Goal: Information Seeking & Learning: Find specific fact

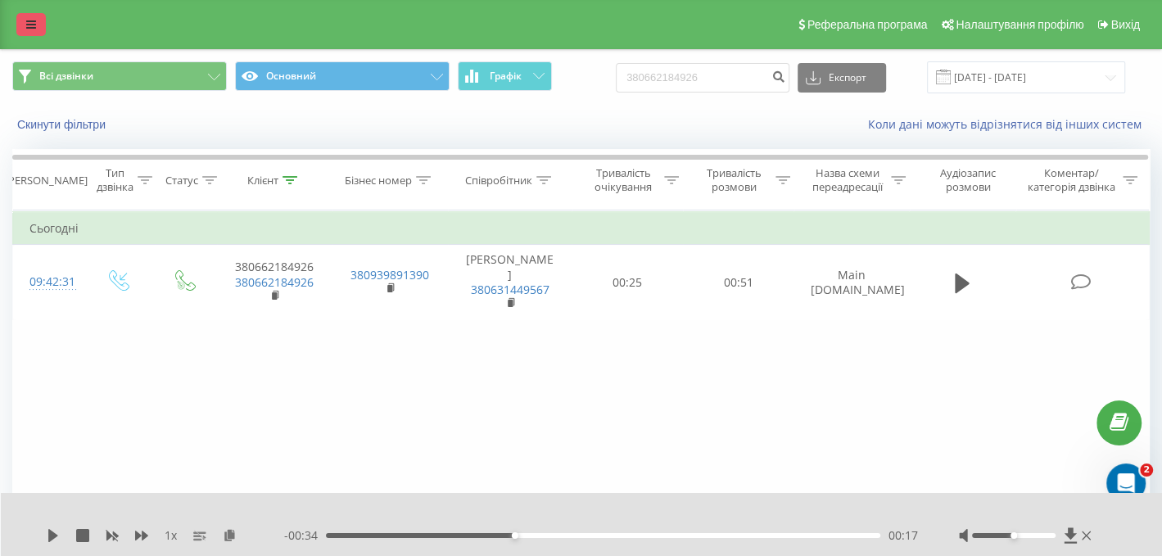
click at [24, 31] on link at bounding box center [30, 24] width 29 height 23
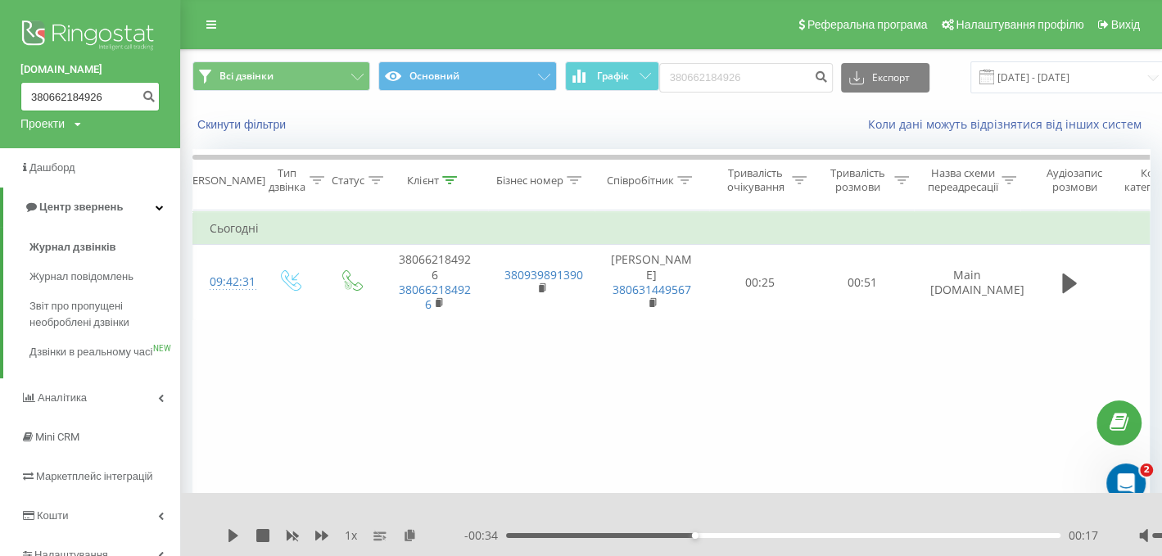
click at [79, 88] on input "380662184926" at bounding box center [89, 96] width 139 height 29
drag, startPoint x: 100, startPoint y: 91, endPoint x: 24, endPoint y: 92, distance: 76.2
click at [24, 92] on input "380662184926" at bounding box center [89, 96] width 139 height 29
paste input "978417175"
type input "380978417175"
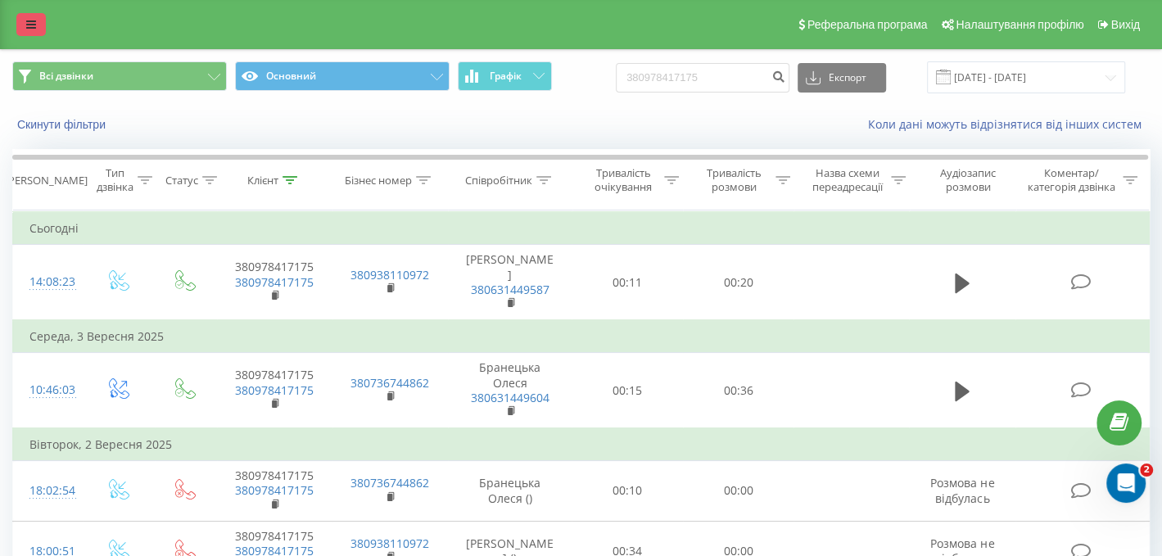
click at [36, 15] on link at bounding box center [30, 24] width 29 height 23
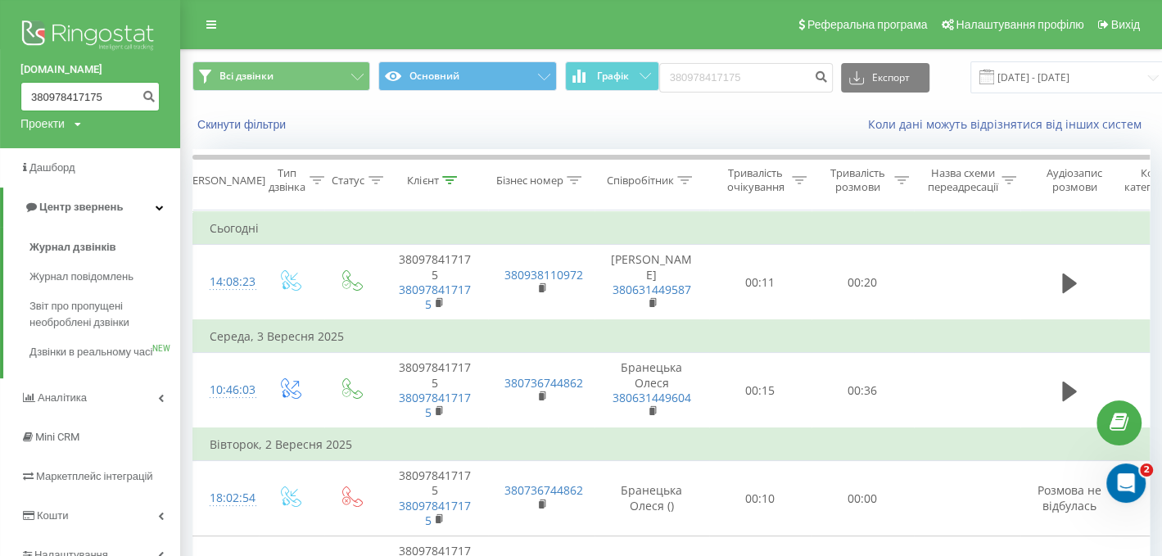
click at [49, 111] on input "380978417175" at bounding box center [89, 96] width 139 height 29
drag, startPoint x: 111, startPoint y: 100, endPoint x: 26, endPoint y: 95, distance: 85.3
click at [26, 95] on input "380978417175" at bounding box center [89, 96] width 139 height 29
paste input "84466470"
type input "380984466470"
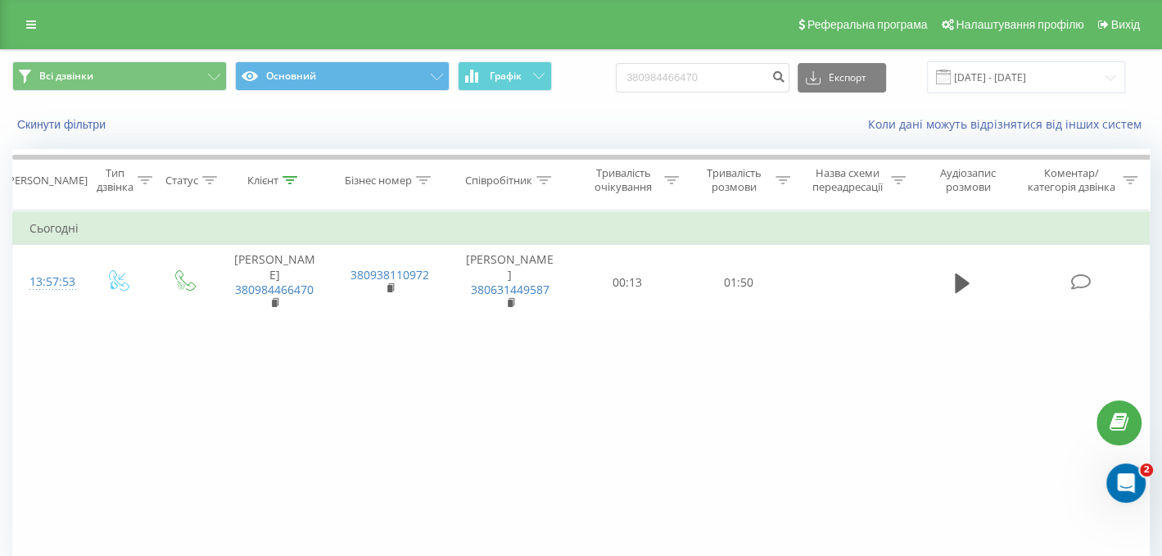
click at [741, 389] on div "Фільтрувати за умовою Дорівнює Введіть значення Скасувати OK Фільтрувати за умо…" at bounding box center [581, 395] width 1138 height 369
click at [26, 13] on link at bounding box center [30, 24] width 29 height 23
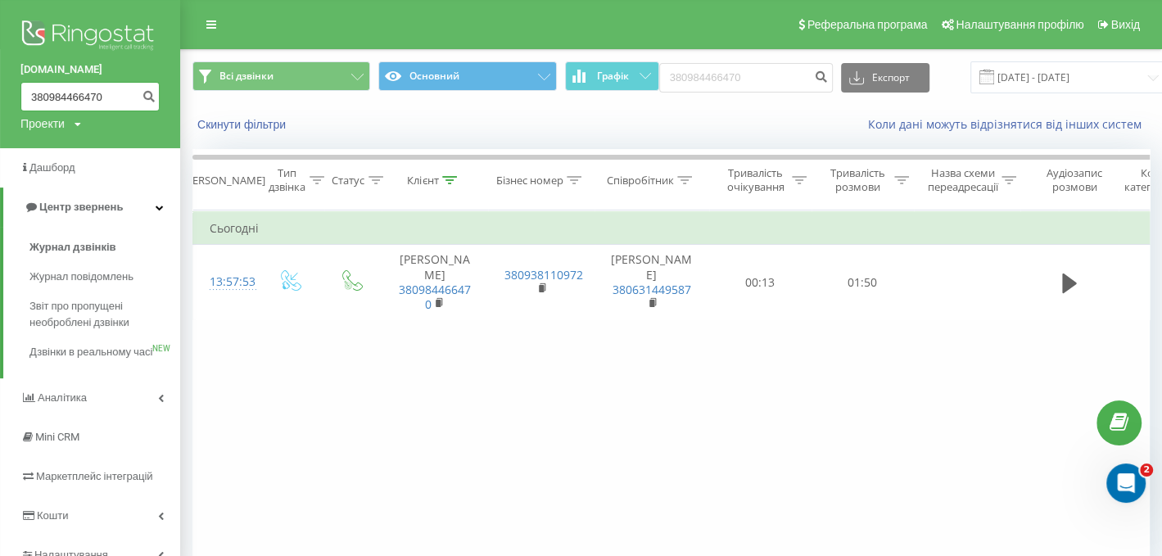
click at [54, 87] on input "380984466470" at bounding box center [89, 96] width 139 height 29
drag, startPoint x: 110, startPoint y: 95, endPoint x: 0, endPoint y: 100, distance: 109.9
click at [0, 100] on div "nowodvorski.ua 380984466470 Проекти nowodvorski.ua" at bounding box center [90, 74] width 180 height 148
paste input "635903117"
type input "380635903117"
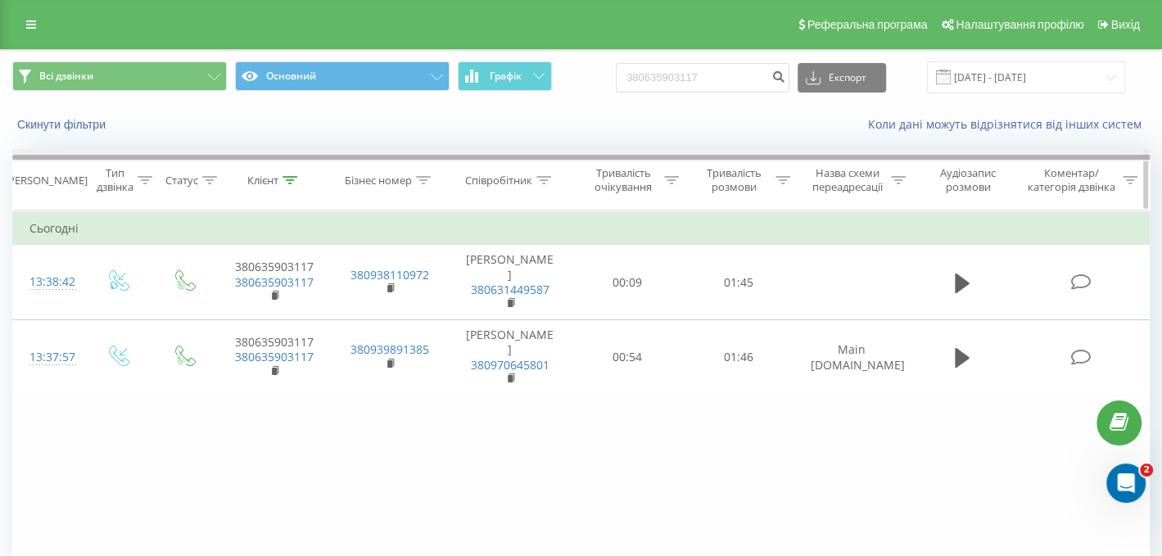
scroll to position [0, 11]
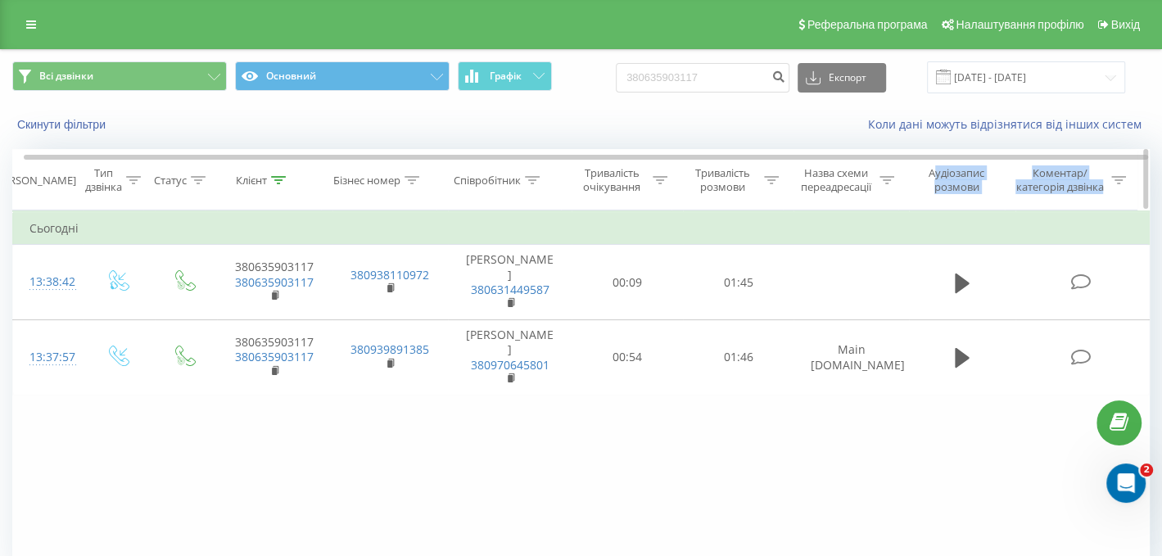
drag, startPoint x: 589, startPoint y: 160, endPoint x: 933, endPoint y: 175, distance: 344.4
click at [933, 175] on div "Дата дзвінка Тип дзвінка Статус Клієнт Бізнес номер Співробітник Тривалість очі…" at bounding box center [581, 179] width 1138 height 61
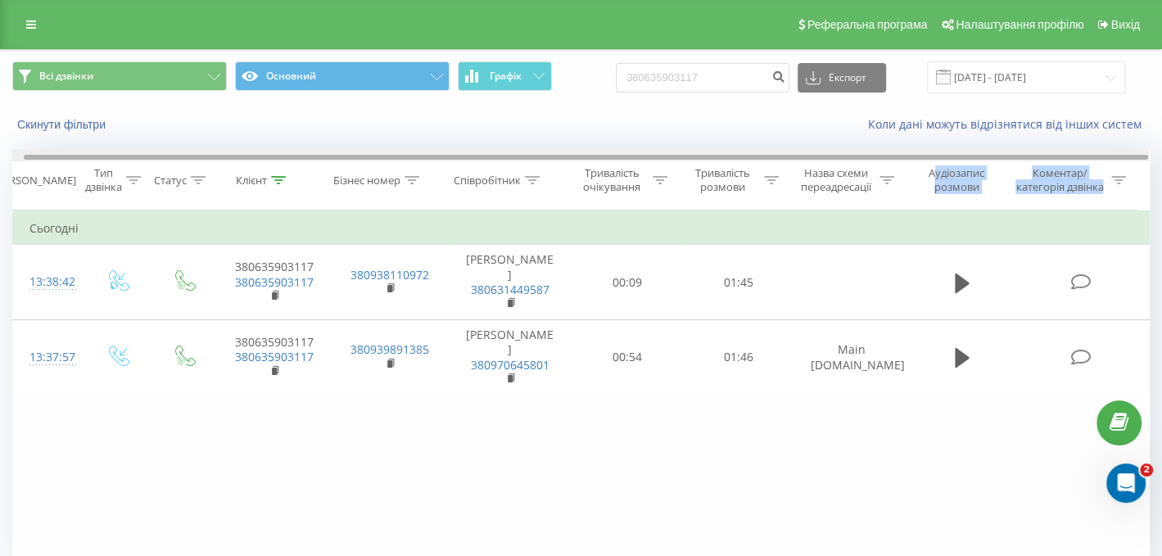
scroll to position [0, 0]
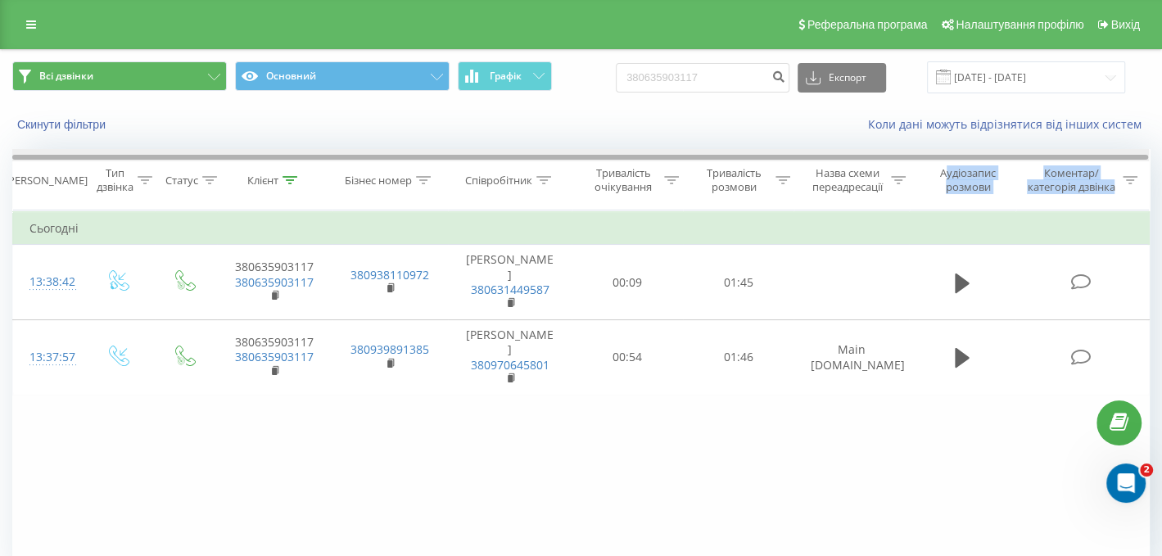
drag, startPoint x: 900, startPoint y: 156, endPoint x: 129, endPoint y: 79, distance: 774.6
click at [129, 79] on div "Всі дзвінки Основний Графік 380635903117 Експорт .csv .xls .xlsx 22.06.2025 - 2…" at bounding box center [581, 345] width 1138 height 590
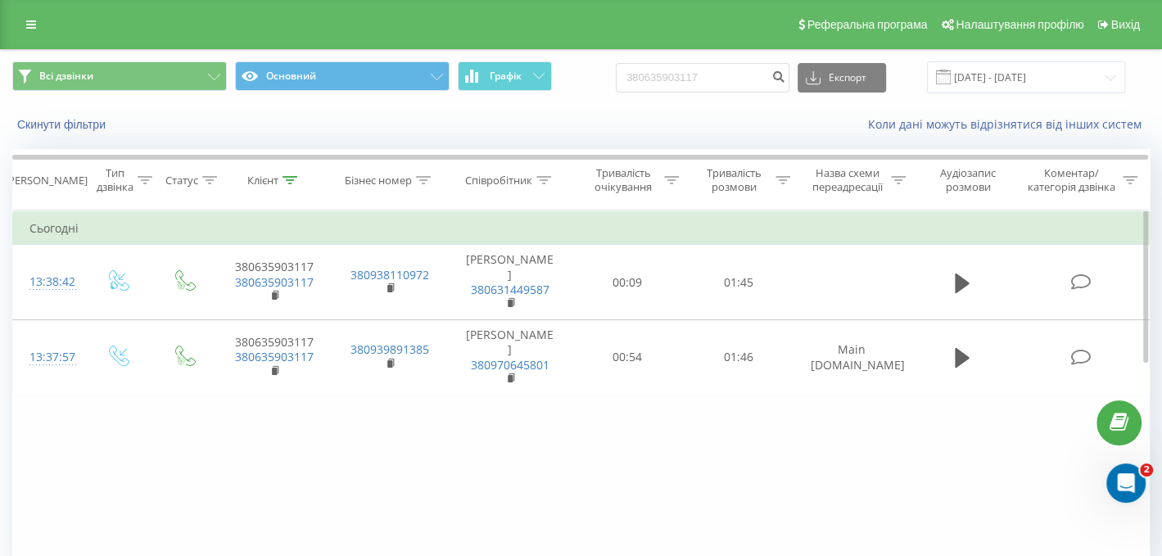
click at [781, 424] on div "Фільтрувати за умовою Дорівнює Введіть значення Скасувати OK Фільтрувати за умо…" at bounding box center [581, 395] width 1138 height 369
click at [536, 448] on div "Фільтрувати за умовою Дорівнює Введіть значення Скасувати OK Фільтрувати за умо…" at bounding box center [581, 395] width 1138 height 369
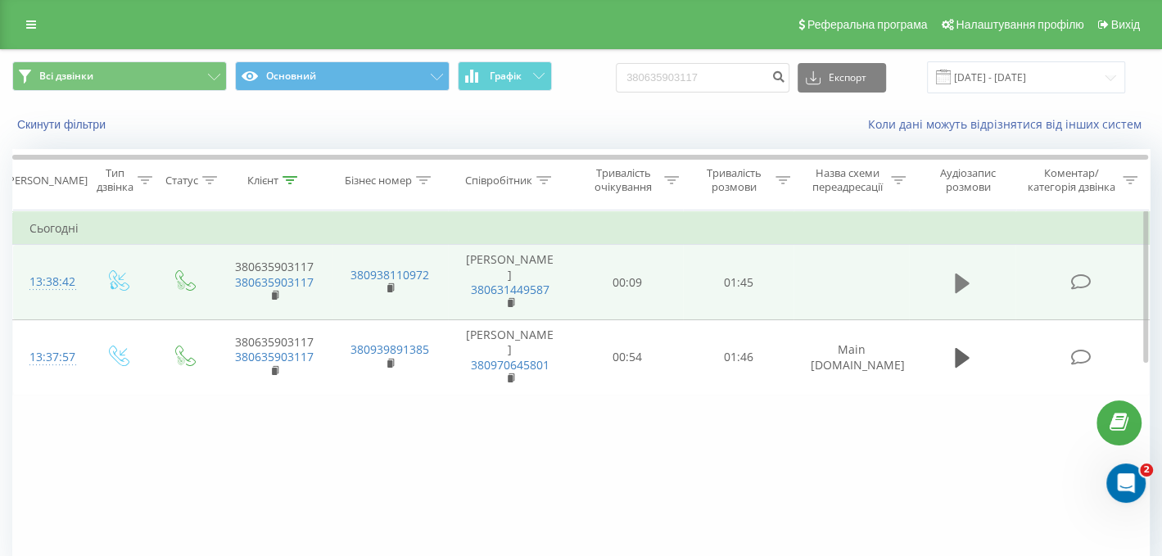
click at [966, 282] on icon at bounding box center [962, 283] width 15 height 23
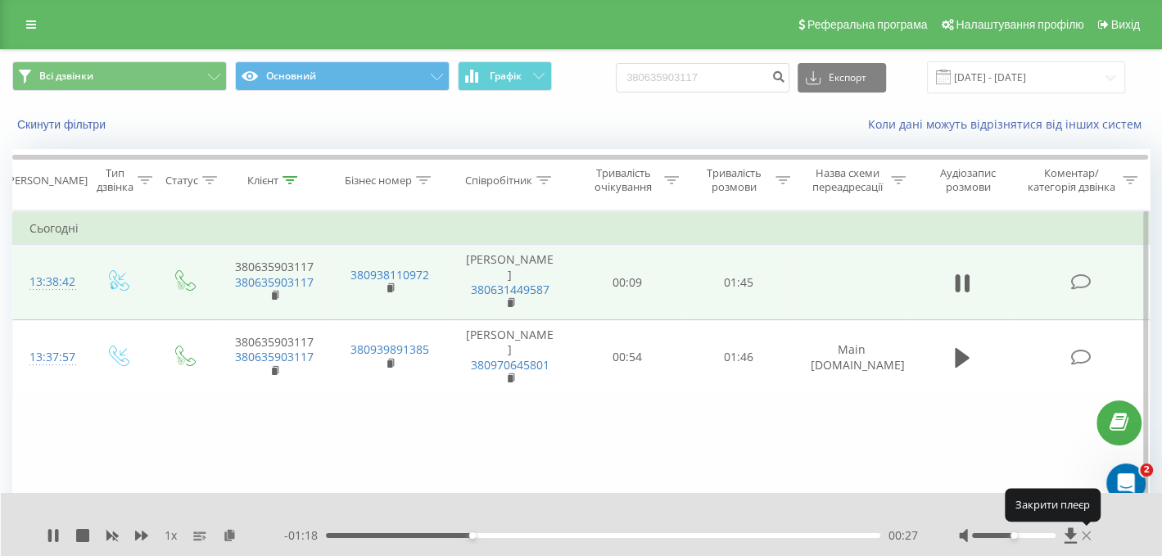
click at [1088, 538] on icon at bounding box center [1086, 536] width 9 height 9
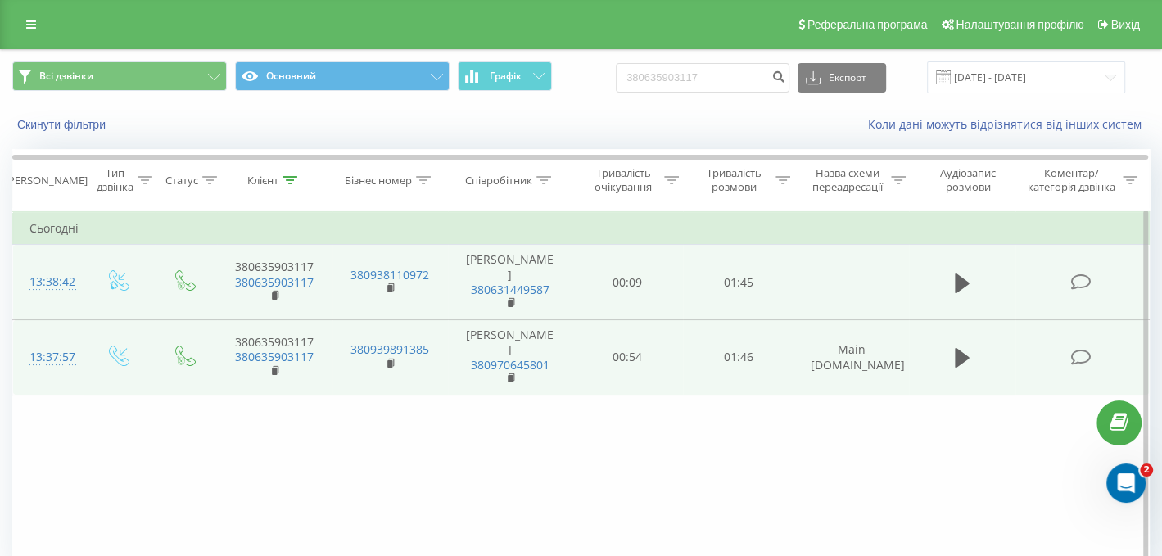
click at [944, 331] on td at bounding box center [962, 357] width 106 height 75
click at [952, 346] on button at bounding box center [962, 358] width 25 height 25
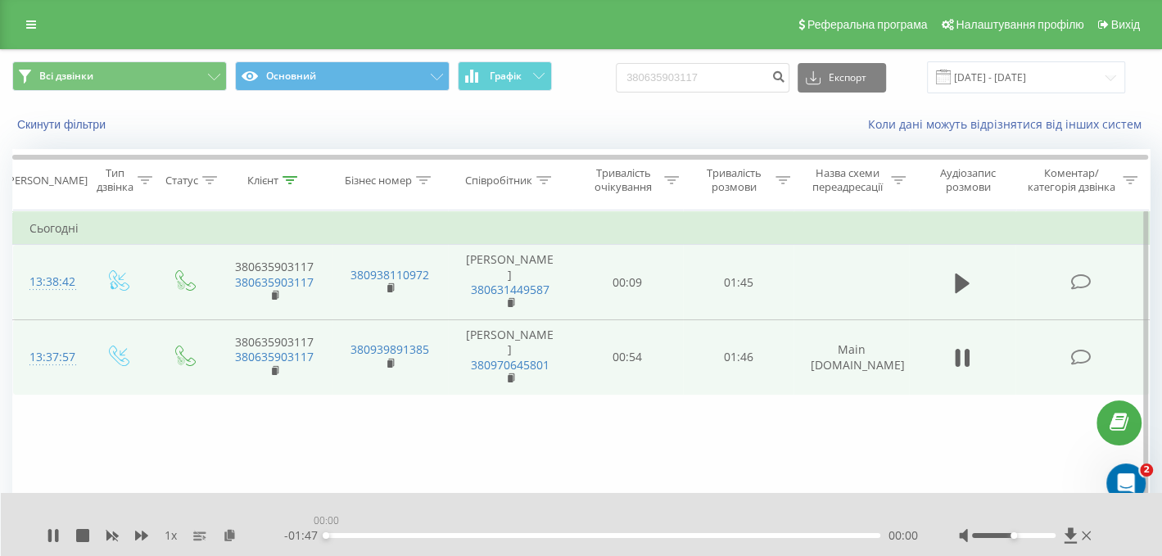
drag, startPoint x: 365, startPoint y: 534, endPoint x: 288, endPoint y: 535, distance: 77.0
click at [288, 535] on div "- 01:47 00:00 00:00" at bounding box center [601, 536] width 634 height 16
click at [1089, 537] on icon at bounding box center [1086, 535] width 9 height 13
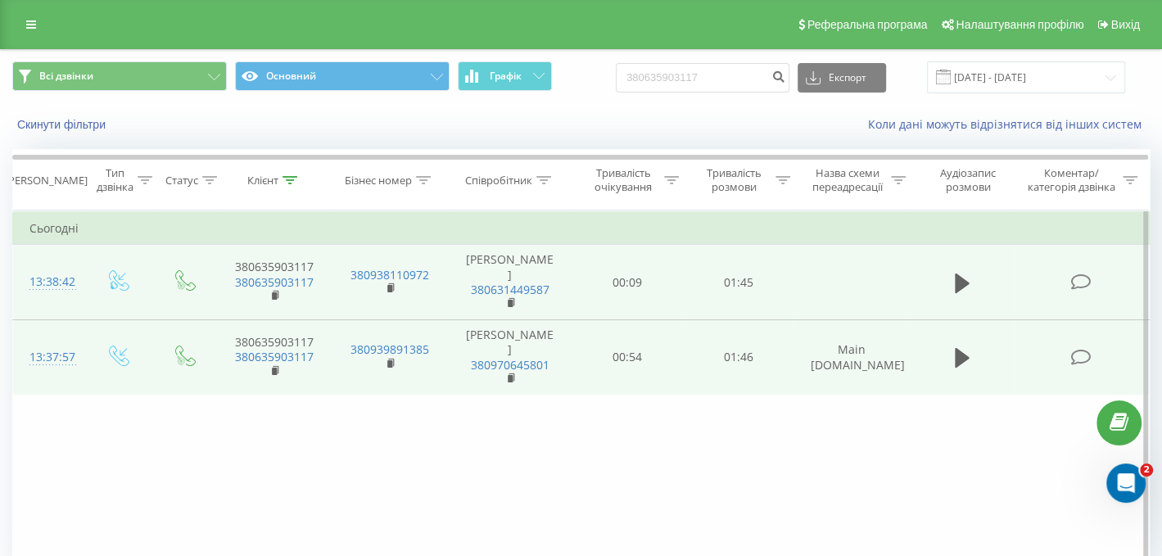
click at [48, 31] on div "Реферальна програма Налаштування профілю Вихід" at bounding box center [581, 24] width 1162 height 49
click at [40, 25] on link at bounding box center [30, 24] width 29 height 23
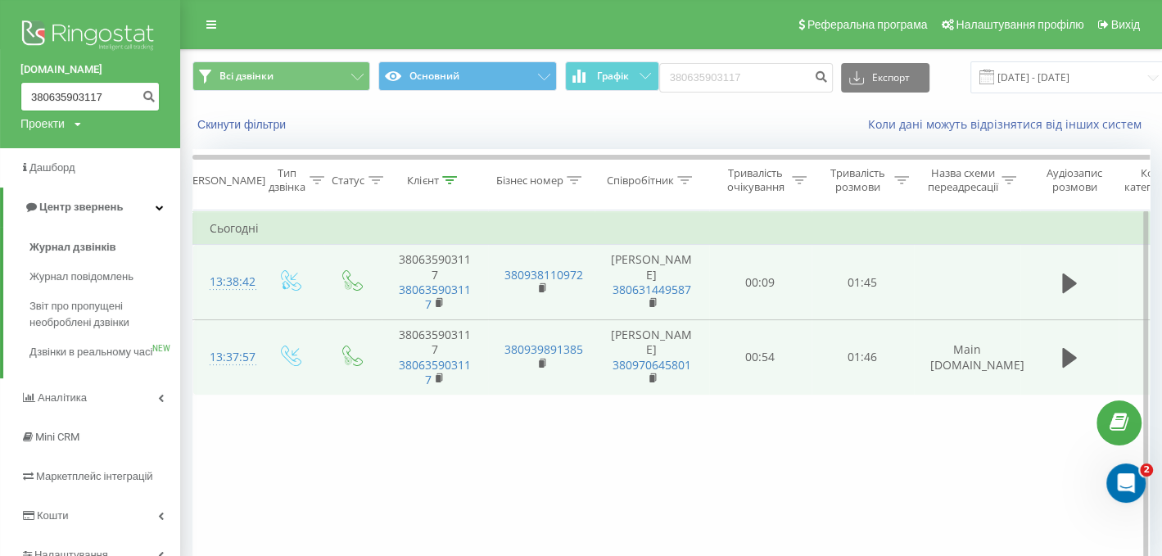
click at [111, 86] on input "380635903117" at bounding box center [89, 96] width 139 height 29
drag, startPoint x: 111, startPoint y: 90, endPoint x: 0, endPoint y: 92, distance: 110.6
click at [0, 92] on div "nowodvorski.ua 380635903117 Проекти nowodvorski.ua" at bounding box center [90, 74] width 180 height 148
paste input "979036699"
type input "380979036699"
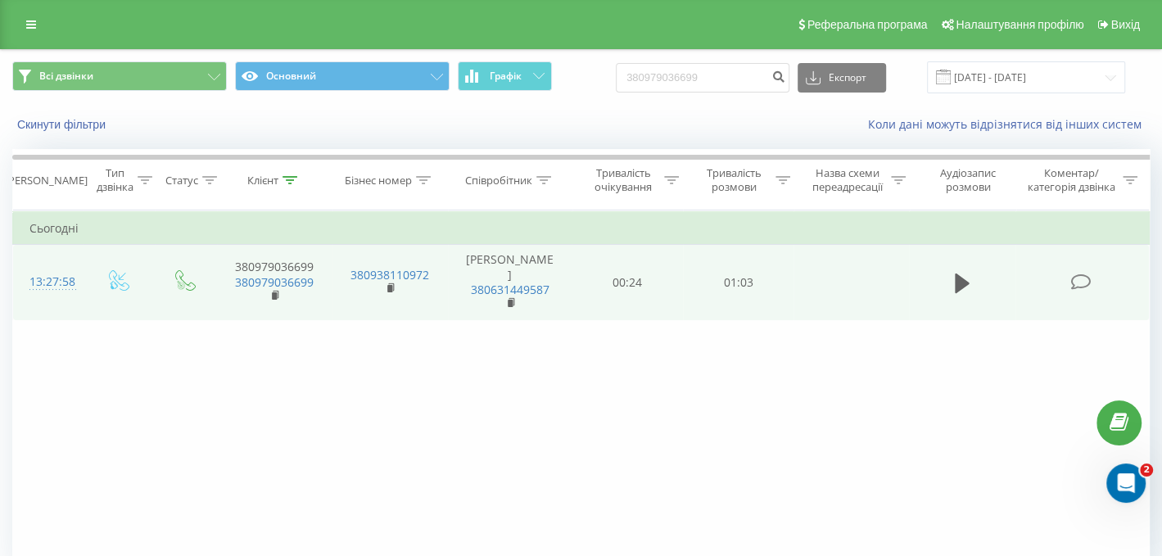
click at [976, 280] on td at bounding box center [962, 282] width 106 height 75
click at [971, 280] on button at bounding box center [962, 283] width 25 height 25
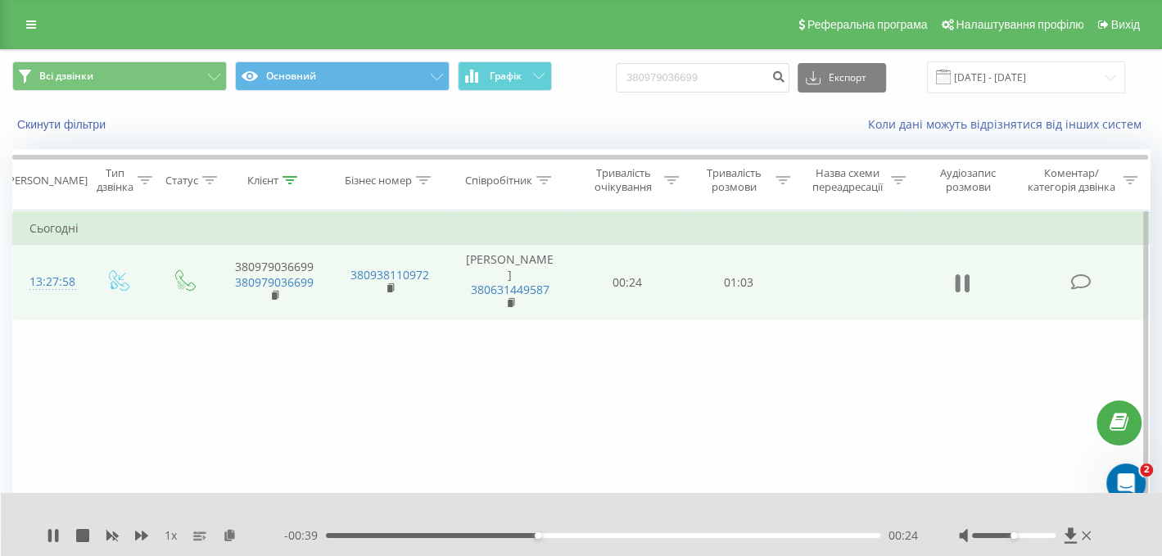
click at [961, 272] on icon at bounding box center [962, 283] width 15 height 23
click at [1091, 532] on div at bounding box center [1027, 536] width 136 height 16
click at [1085, 538] on icon at bounding box center [1086, 536] width 9 height 9
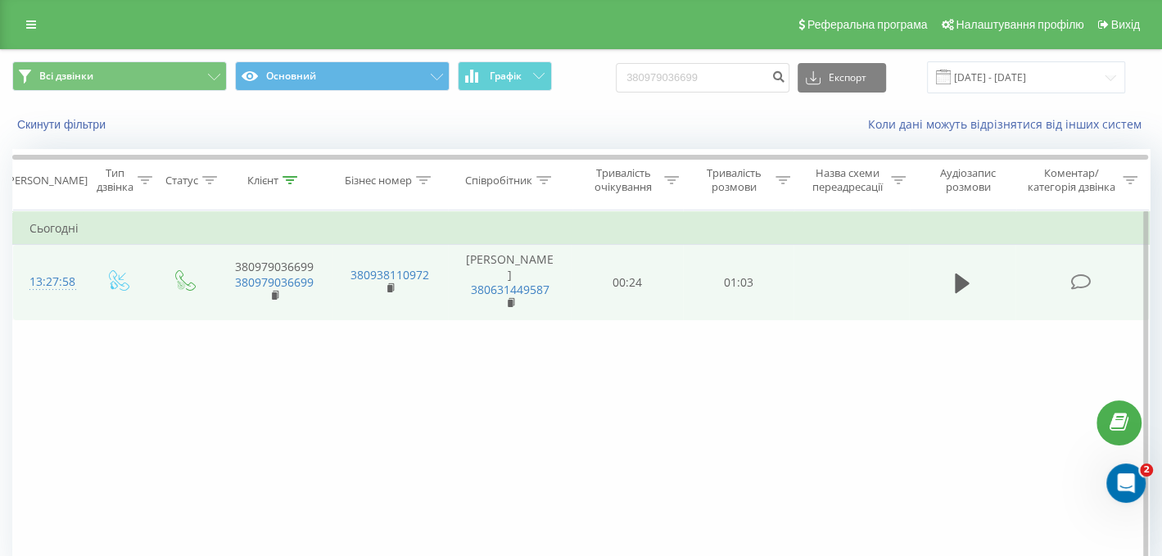
click at [591, 371] on div "Фільтрувати за умовою Дорівнює Введіть значення Скасувати OK Фільтрувати за умо…" at bounding box center [581, 395] width 1138 height 369
click at [700, 349] on div "Фільтрувати за умовою Дорівнює Введіть значення Скасувати OK Фільтрувати за умо…" at bounding box center [581, 395] width 1138 height 369
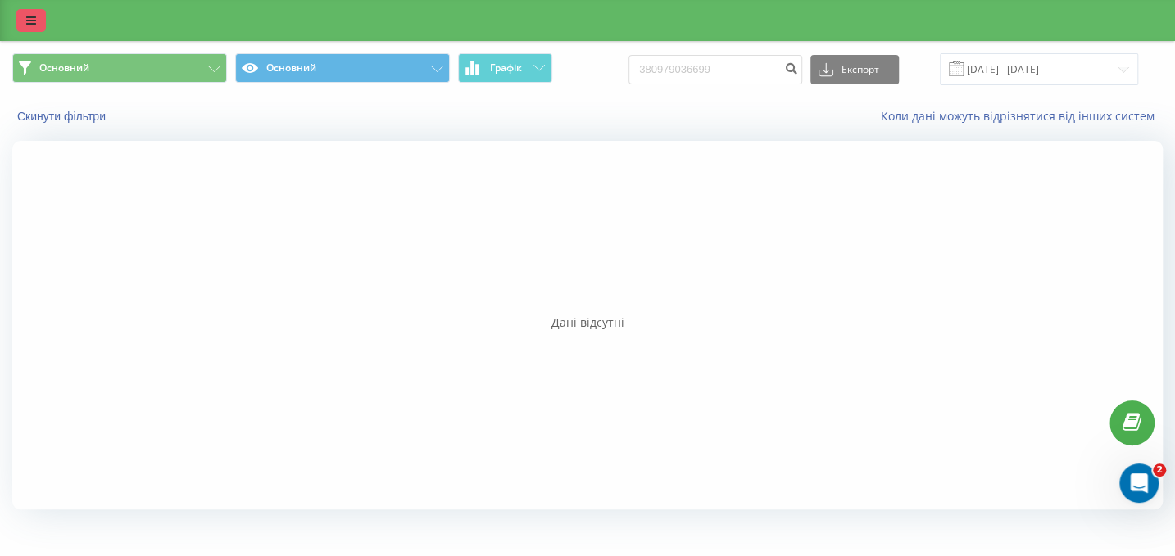
click at [38, 24] on link at bounding box center [30, 20] width 29 height 23
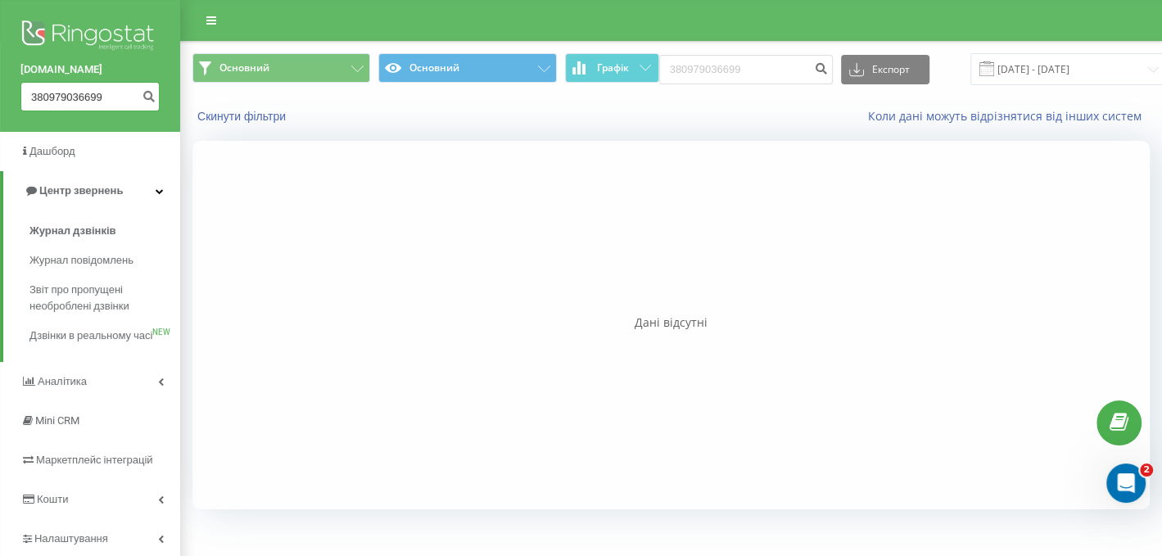
click at [51, 91] on input "380979036699" at bounding box center [89, 96] width 139 height 29
drag, startPoint x: 106, startPoint y: 92, endPoint x: 0, endPoint y: 92, distance: 105.7
click at [0, 92] on div "nowodvorski.ua 380979036699" at bounding box center [90, 66] width 180 height 132
paste input "91176762"
type input "380991176762"
